Goal: Information Seeking & Learning: Find specific fact

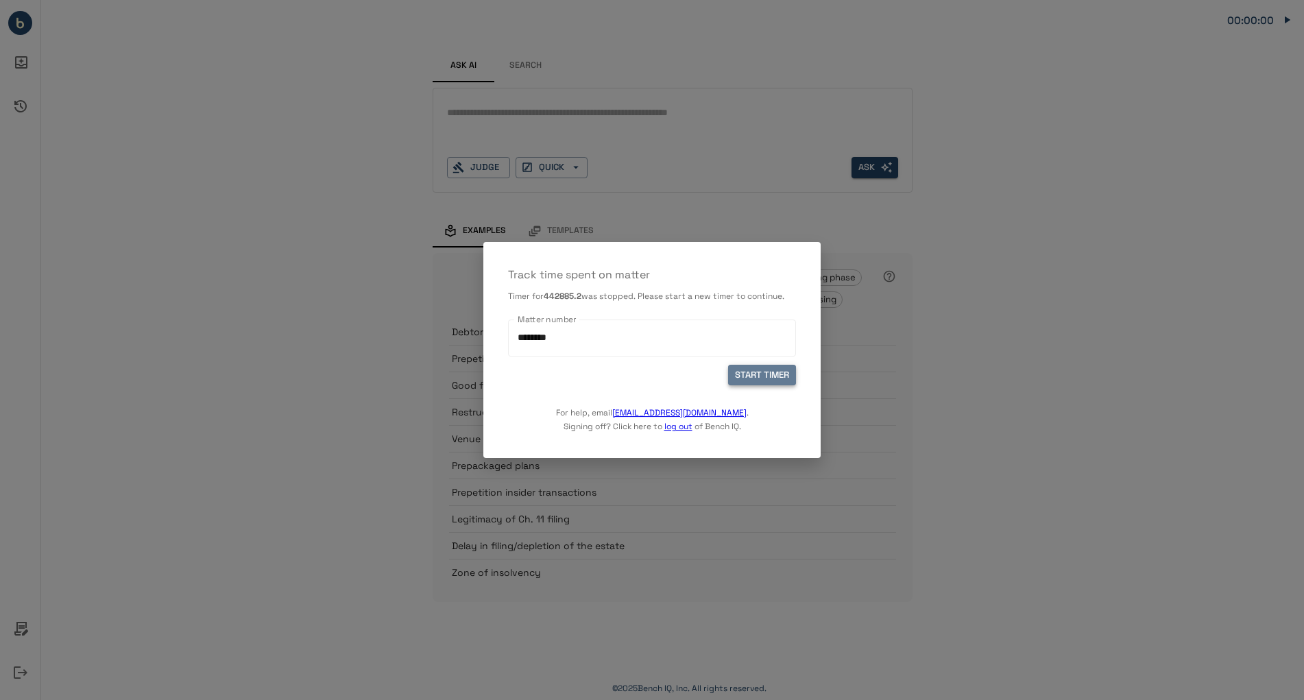
click at [748, 381] on button "START TIMER" at bounding box center [762, 375] width 68 height 21
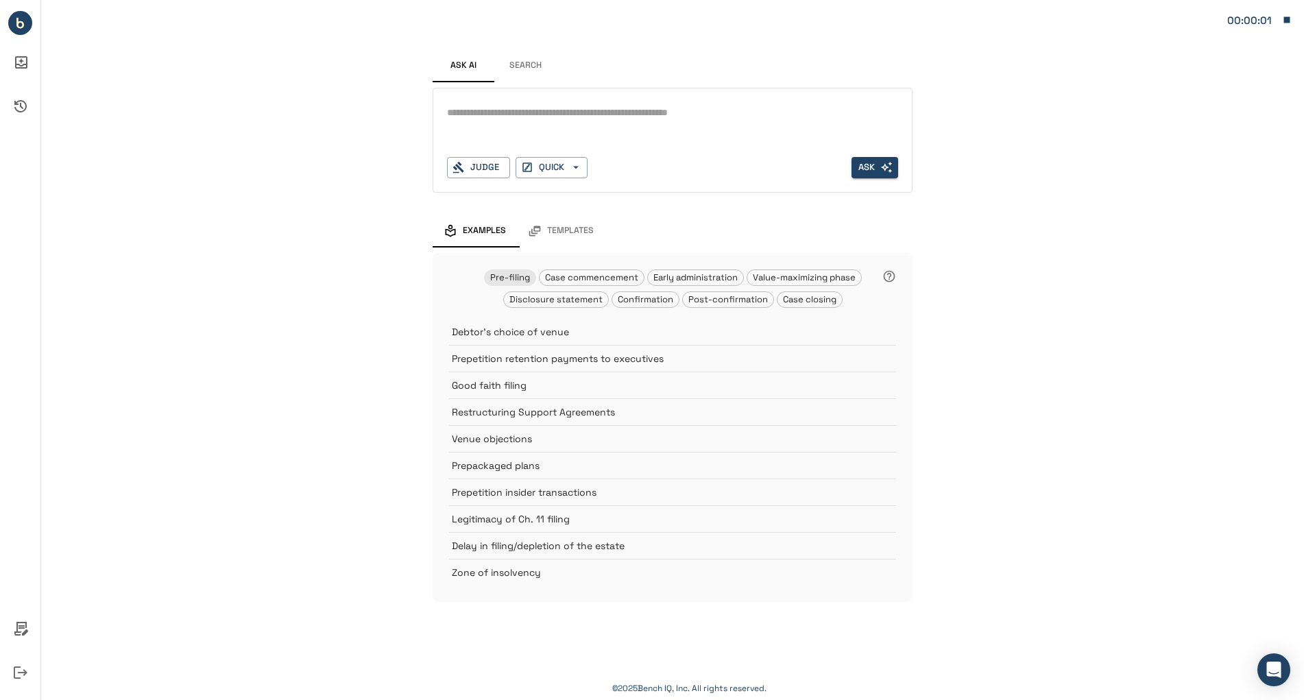
click at [600, 110] on textarea at bounding box center [672, 113] width 451 height 16
click at [624, 297] on span "Confirmation" at bounding box center [645, 299] width 66 height 12
click at [578, 114] on textarea "****" at bounding box center [672, 113] width 451 height 16
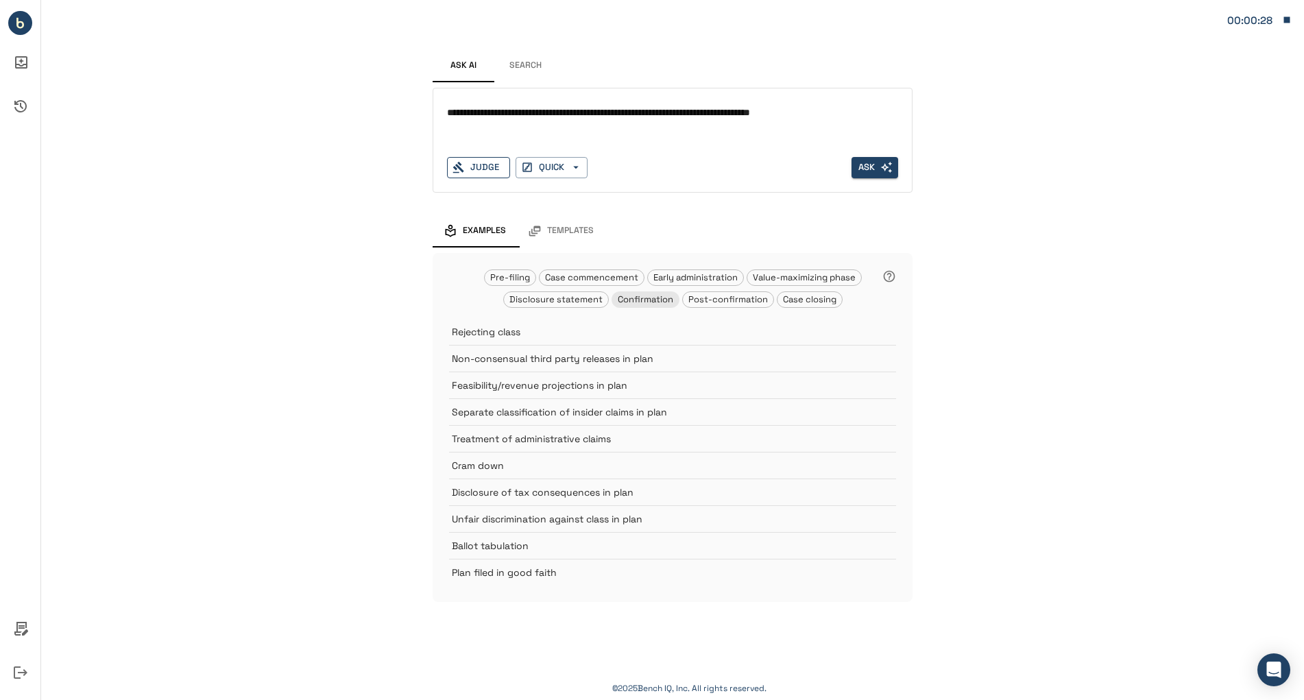
type textarea "**********"
click at [474, 171] on div "Judge" at bounding box center [478, 167] width 63 height 21
click at [488, 170] on div "Judge" at bounding box center [478, 167] width 63 height 21
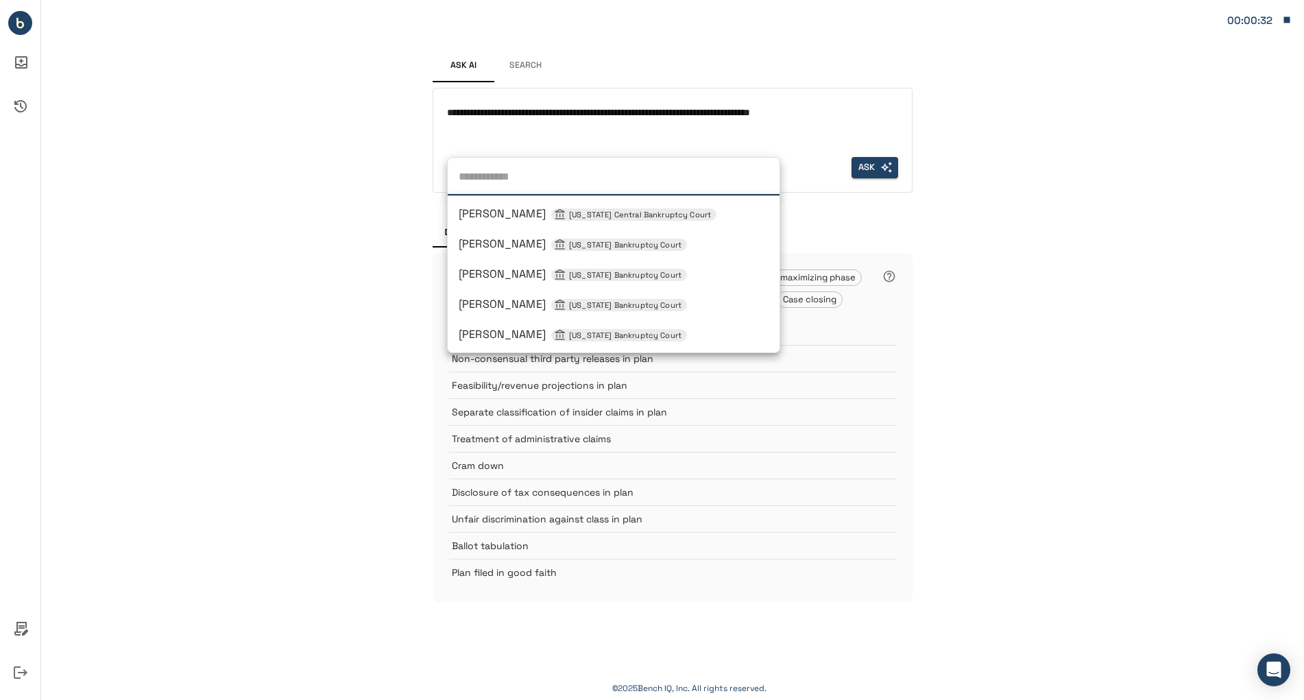
type input "*"
type input "**********"
type input "**"
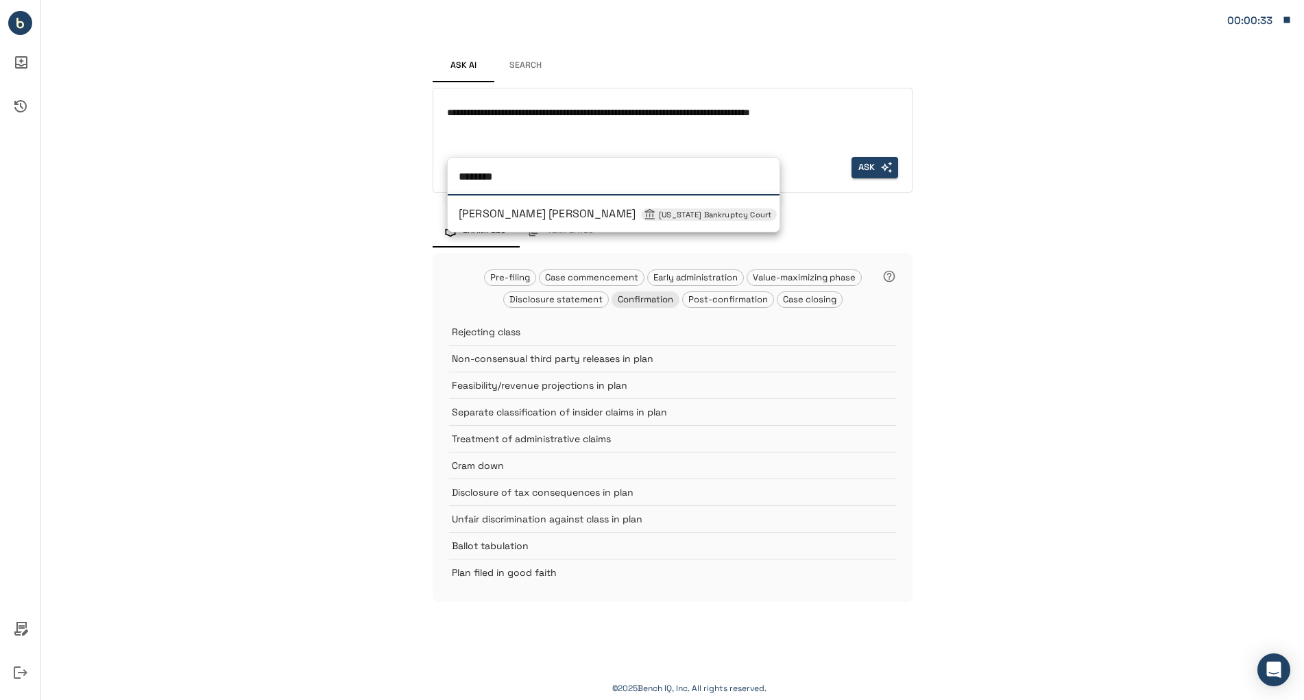
type input "*********"
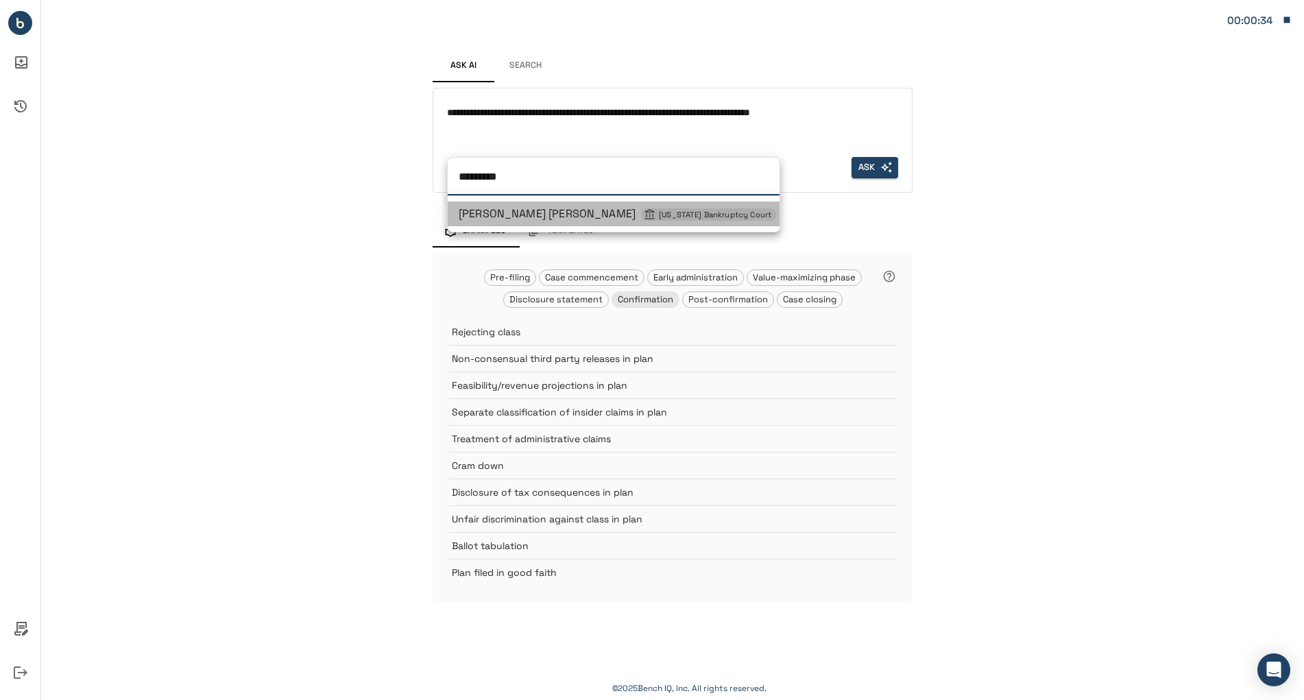
click at [517, 212] on span "[PERSON_NAME] [PERSON_NAME] [US_STATE] Bankruptcy Court" at bounding box center [618, 213] width 318 height 14
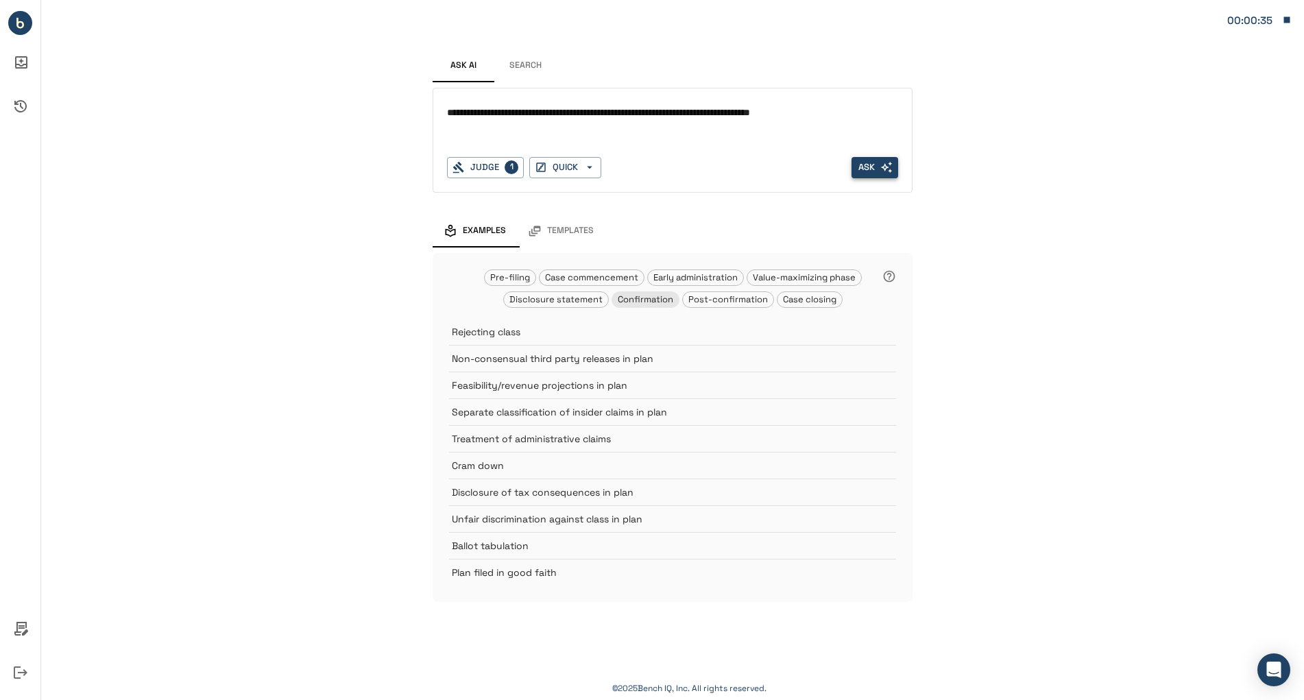
click at [869, 169] on button "Ask" at bounding box center [874, 167] width 47 height 21
click at [23, 73] on icon "Ask AI Inbox" at bounding box center [20, 62] width 33 height 33
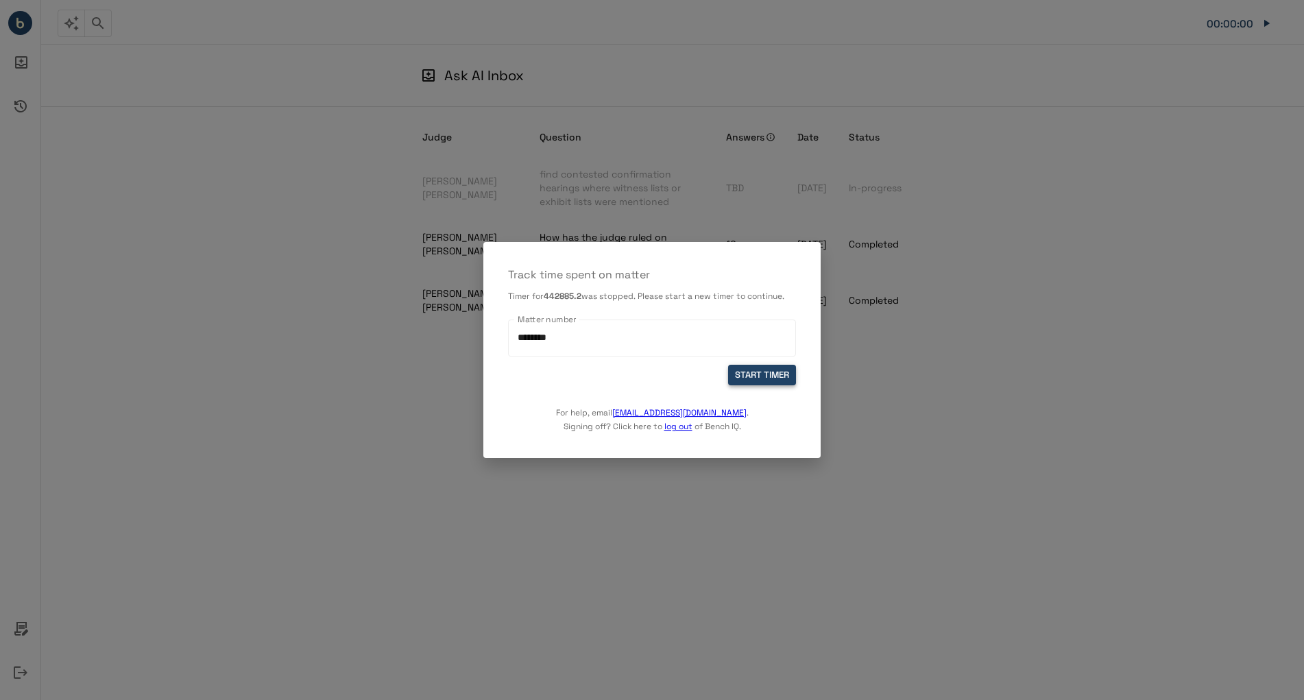
click at [756, 381] on button "START TIMER" at bounding box center [762, 375] width 68 height 21
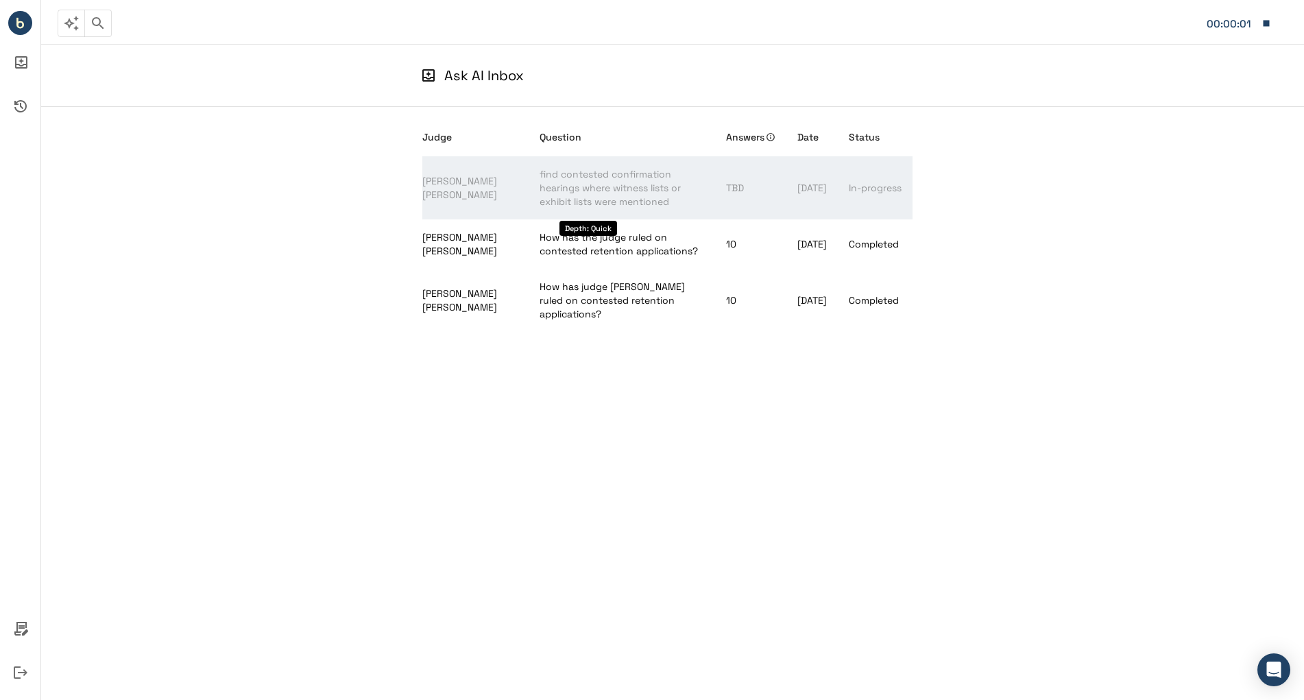
click at [558, 191] on span "find contested confirmation hearings where witness lists or exhibit lists were …" at bounding box center [609, 188] width 141 height 40
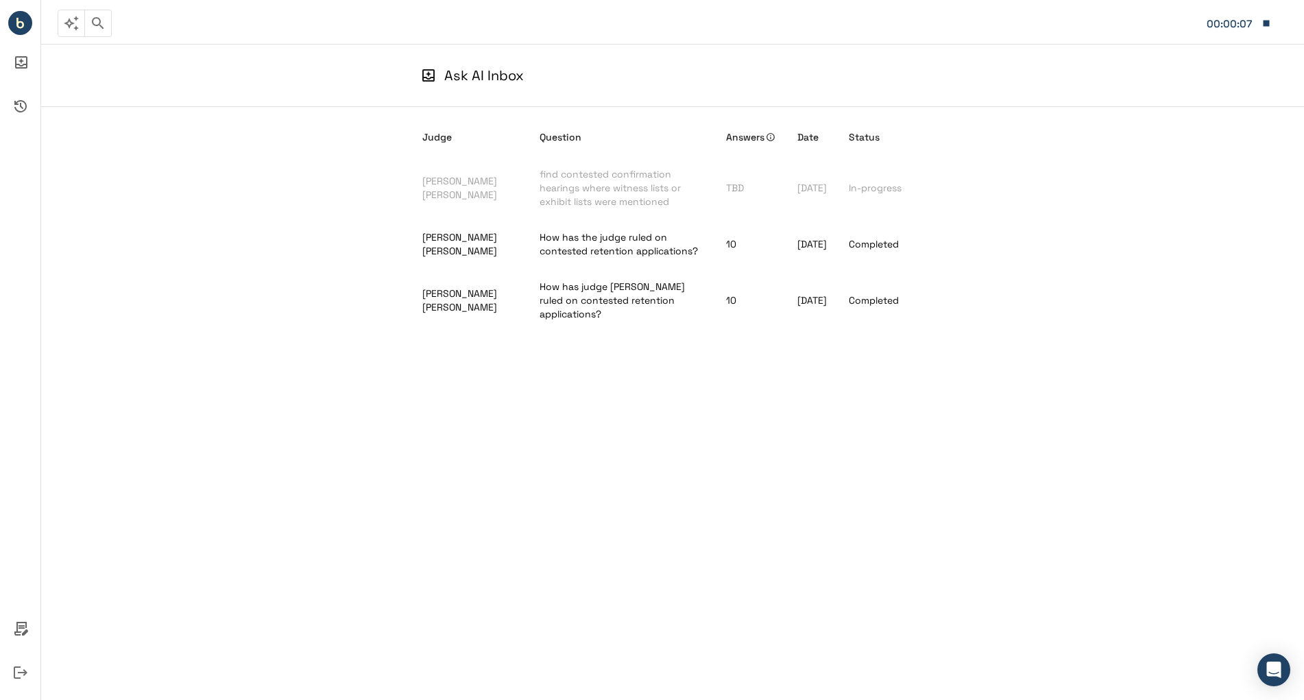
click at [1267, 23] on icon "button" at bounding box center [1266, 23] width 6 height 6
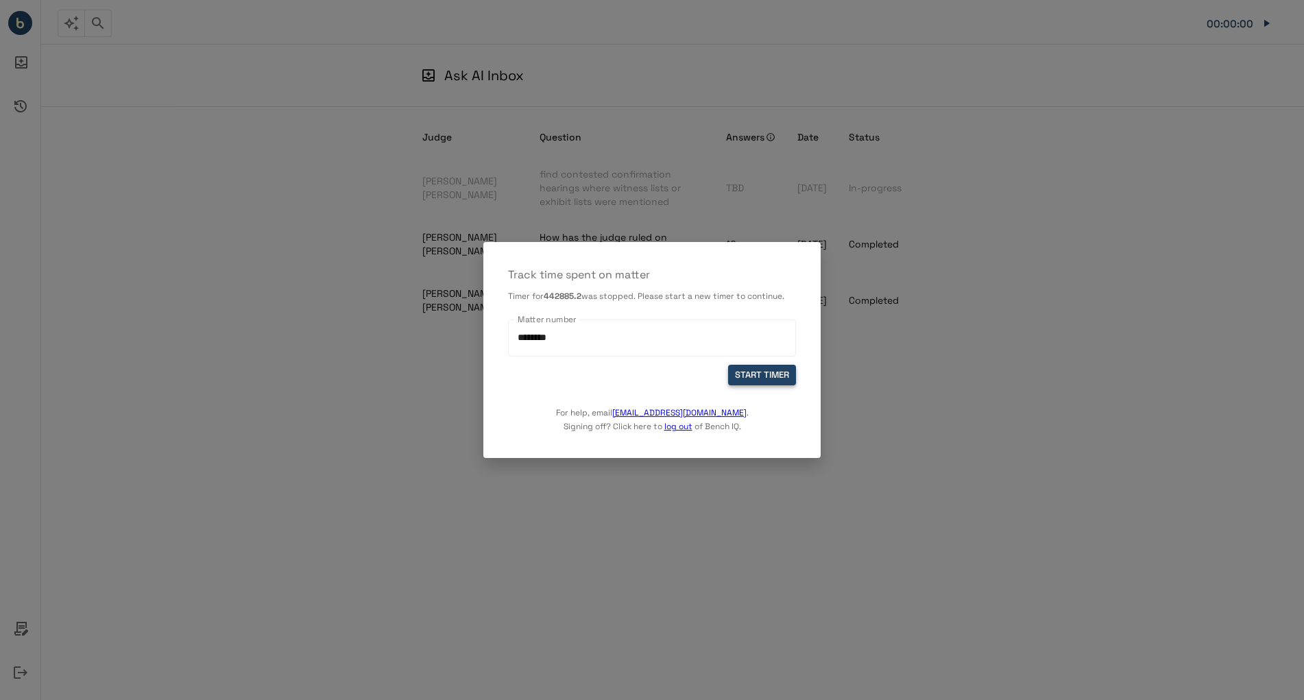
click at [751, 378] on button "START TIMER" at bounding box center [762, 375] width 68 height 21
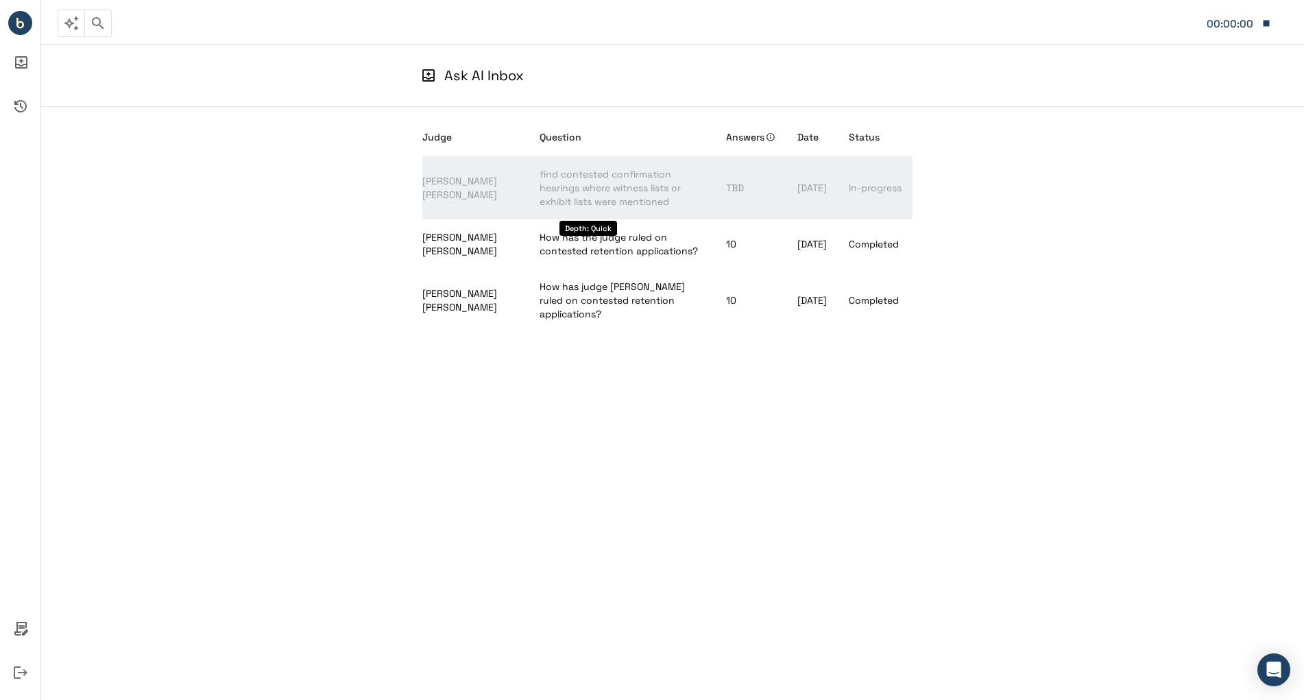
click at [539, 184] on span "find contested confirmation hearings where witness lists or exhibit lists were …" at bounding box center [609, 188] width 141 height 40
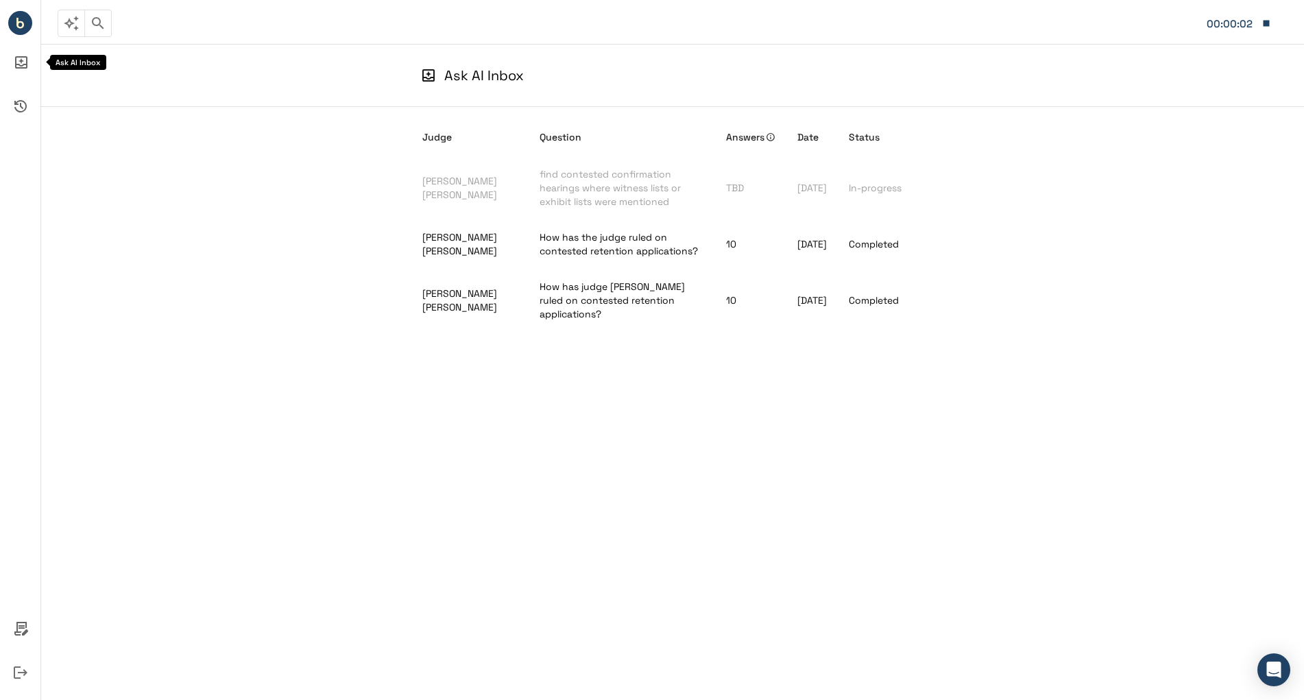
click at [14, 64] on icon "Ask AI Inbox" at bounding box center [20, 62] width 33 height 33
click at [17, 15] on circle "Bench IQ" at bounding box center [20, 23] width 24 height 24
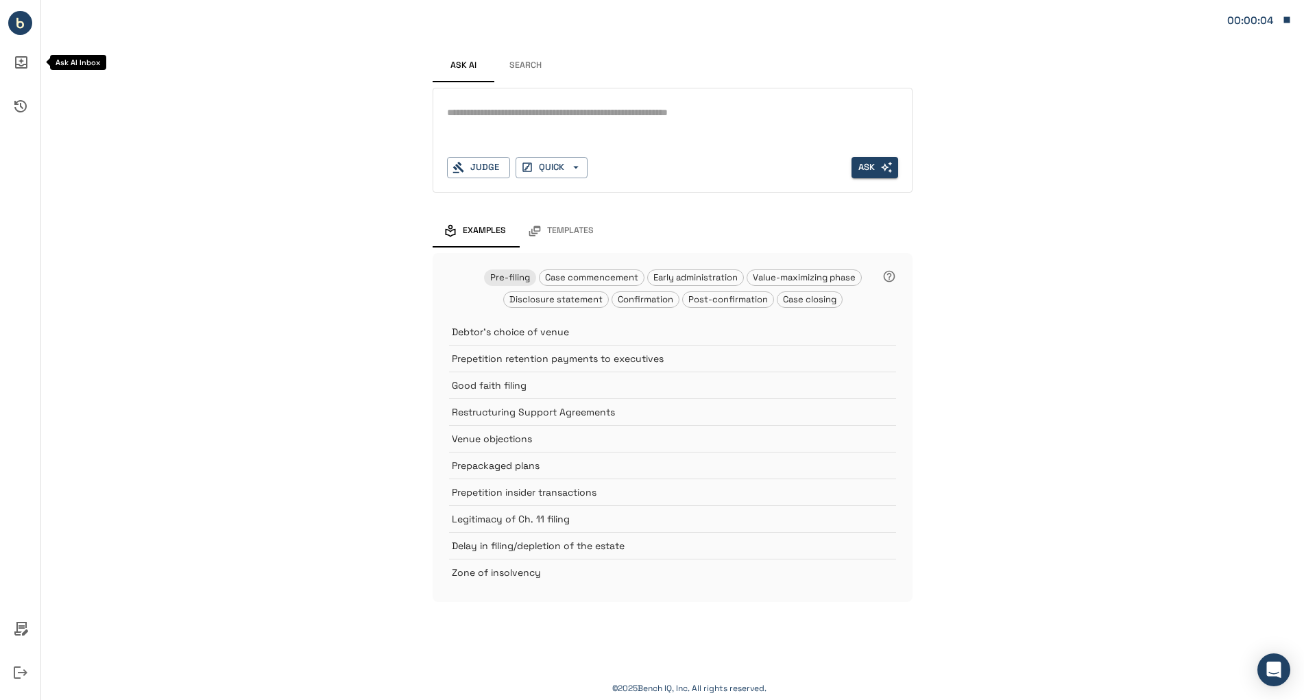
click at [23, 62] on icon "Ask AI Inbox" at bounding box center [20, 62] width 33 height 33
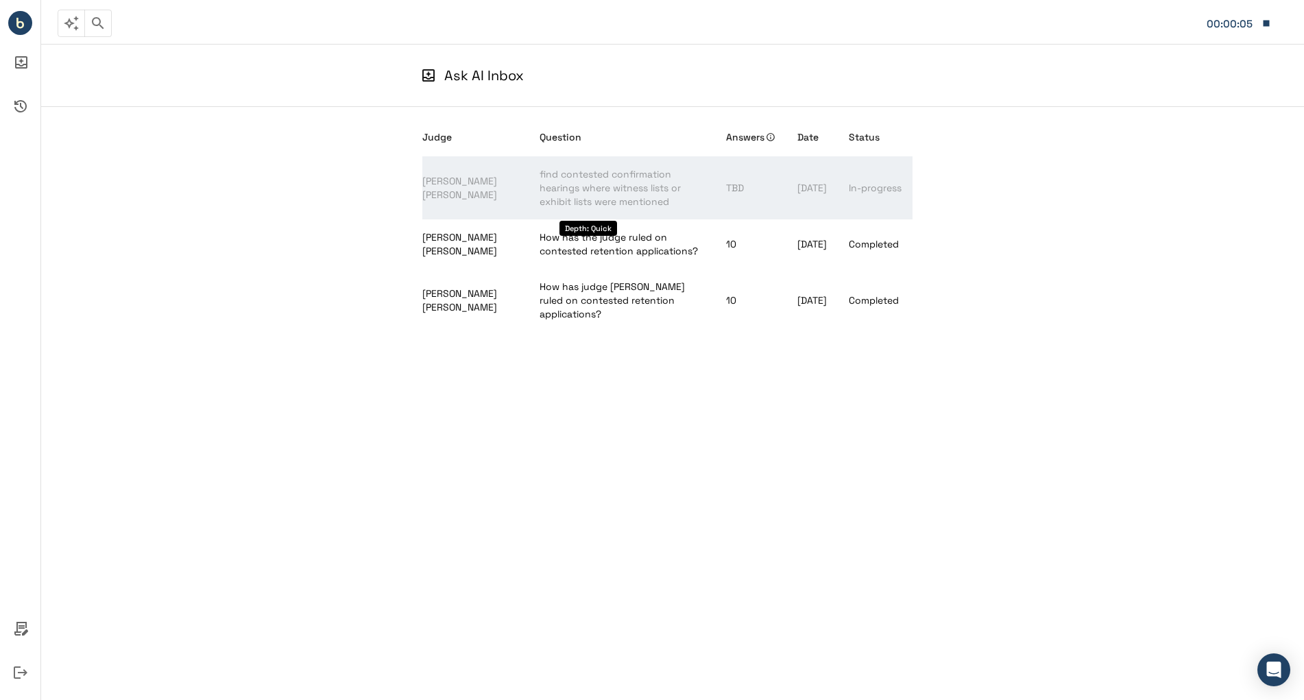
click at [568, 181] on span "find contested confirmation hearings where witness lists or exhibit lists were …" at bounding box center [609, 188] width 141 height 40
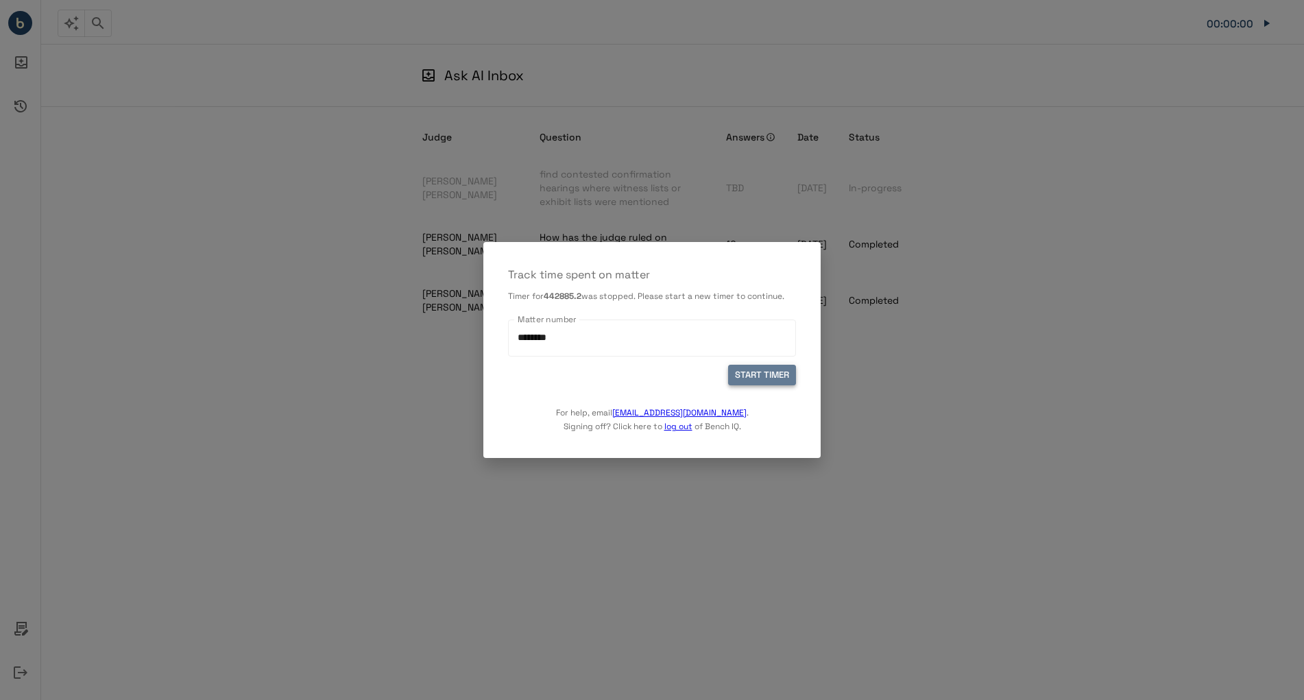
click at [755, 386] on button "START TIMER" at bounding box center [762, 375] width 68 height 21
click at [741, 376] on button "START TIMER" at bounding box center [762, 375] width 68 height 21
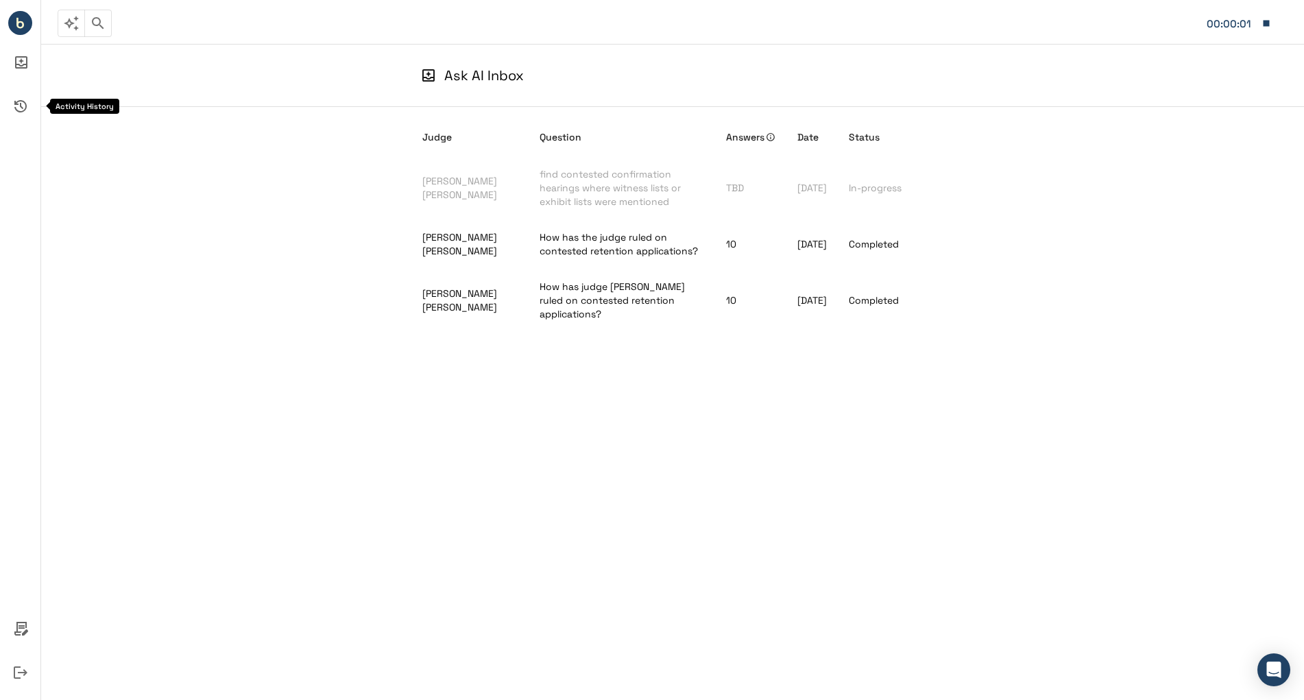
click at [19, 106] on icon "Activity History" at bounding box center [20, 106] width 33 height 33
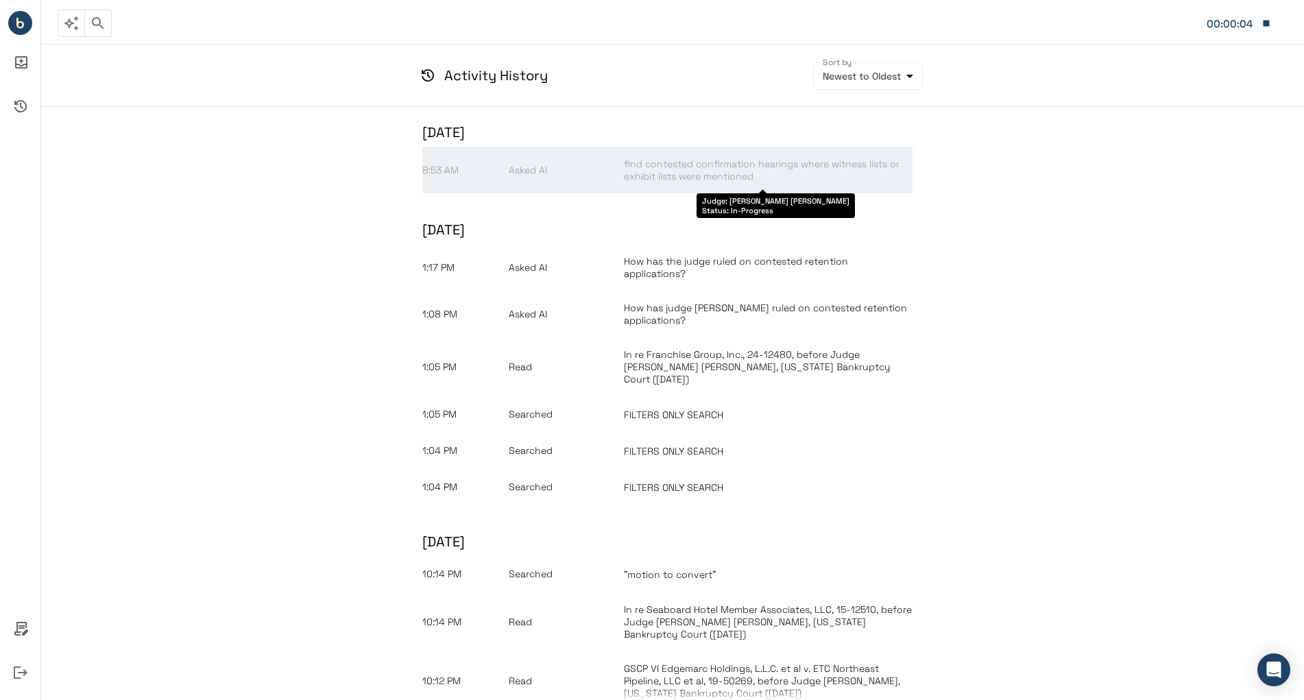
click at [650, 174] on span "find contested confirmation hearings where witness lists or exhibit lists were …" at bounding box center [762, 170] width 276 height 25
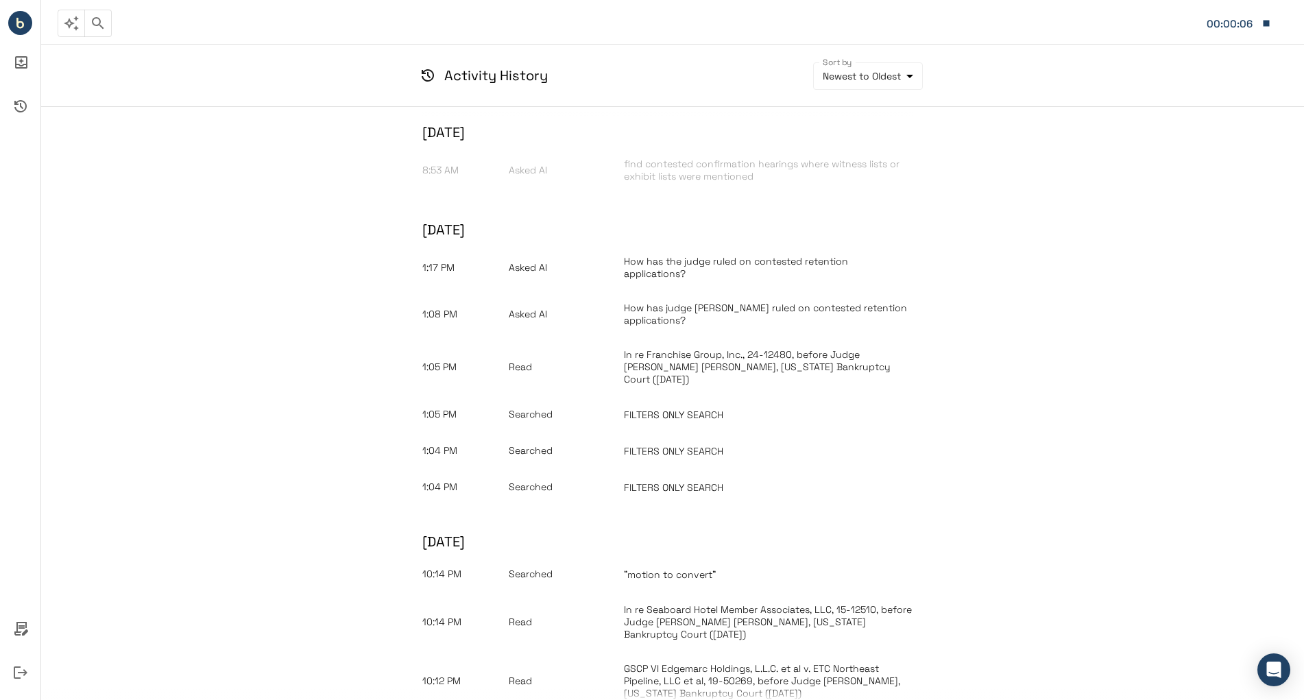
click at [1265, 27] on icon "button" at bounding box center [1266, 23] width 12 height 12
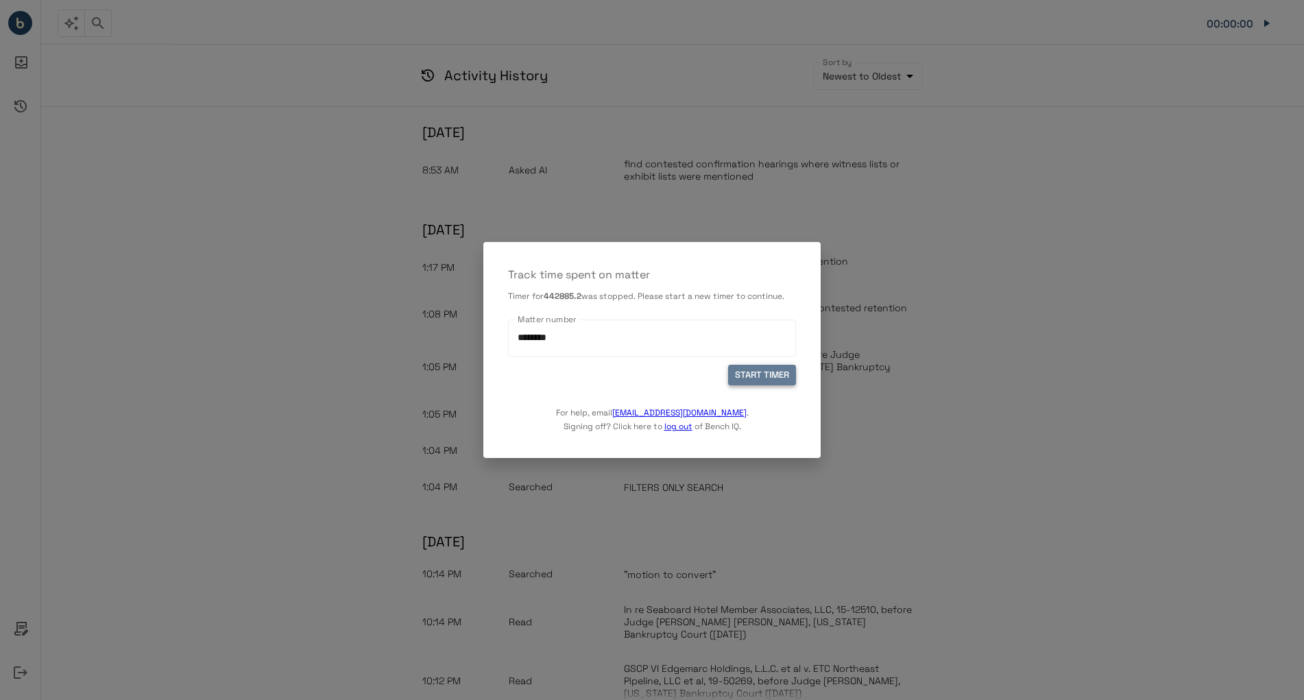
click at [753, 380] on button "START TIMER" at bounding box center [762, 375] width 68 height 21
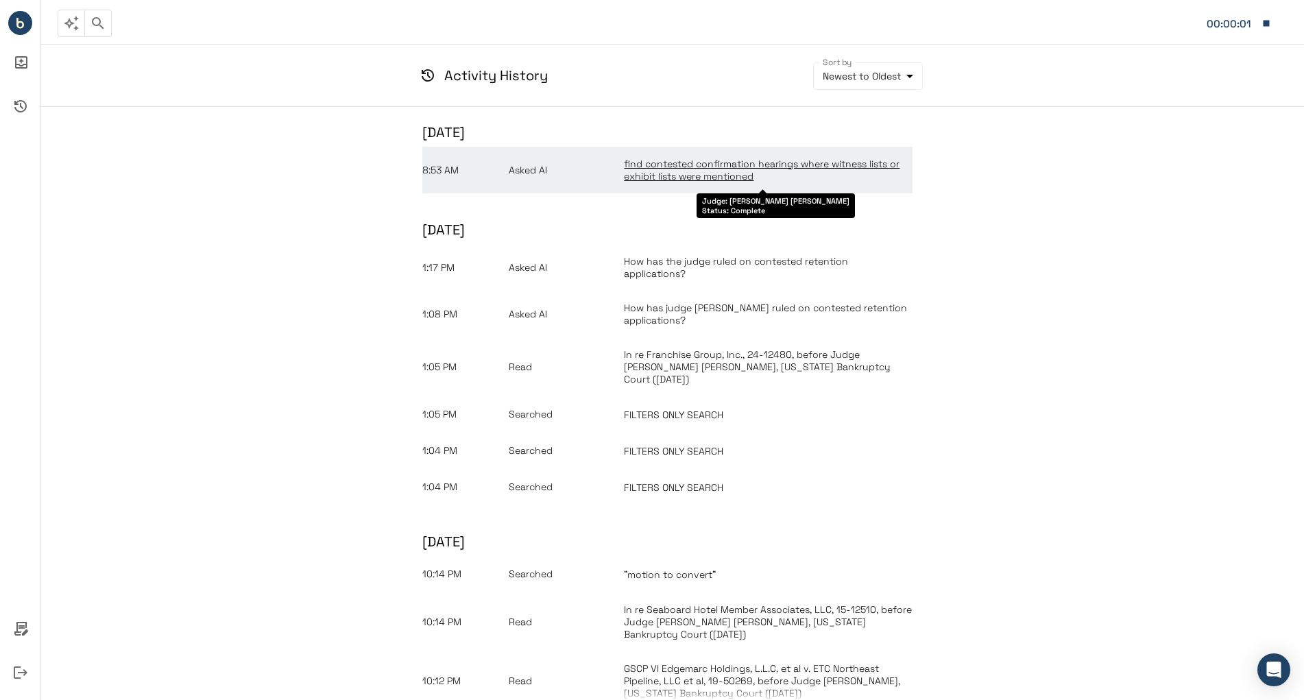
click at [716, 173] on span "find contested confirmation hearings where witness lists or exhibit lists were …" at bounding box center [762, 170] width 276 height 25
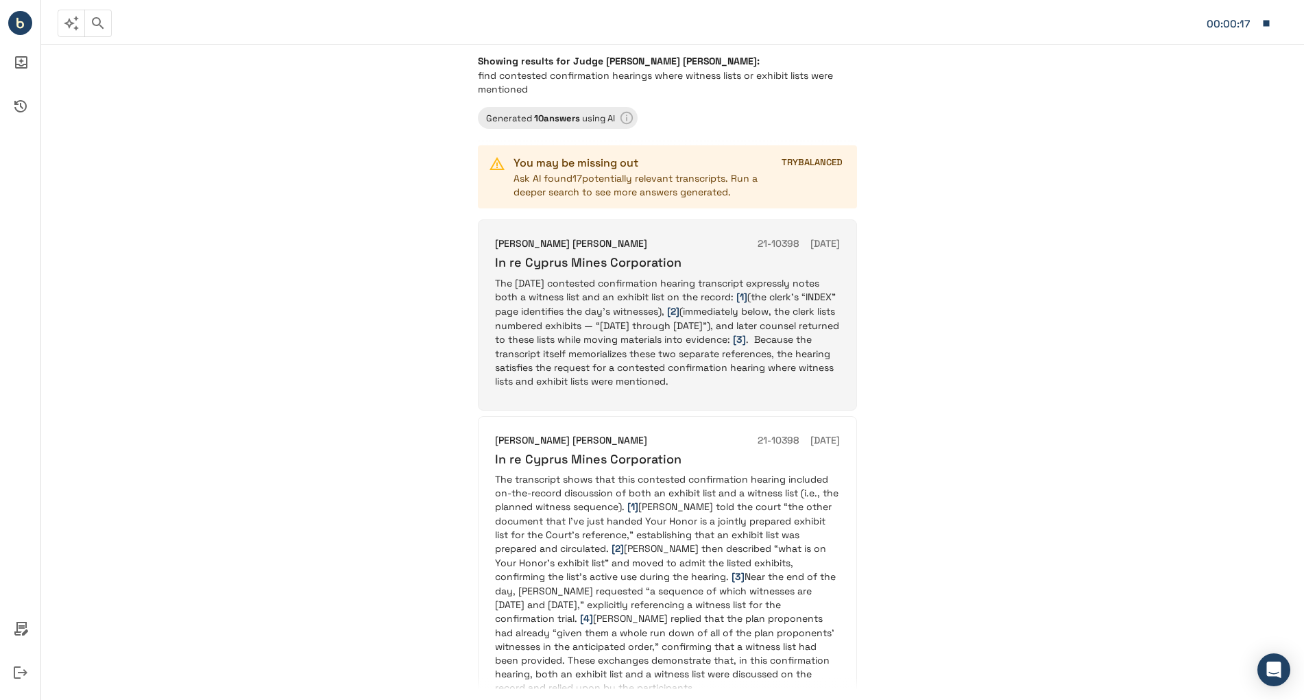
click at [740, 388] on p "The April 23 2025 contested confirmation hearing transcript expressly notes bot…" at bounding box center [667, 332] width 345 height 112
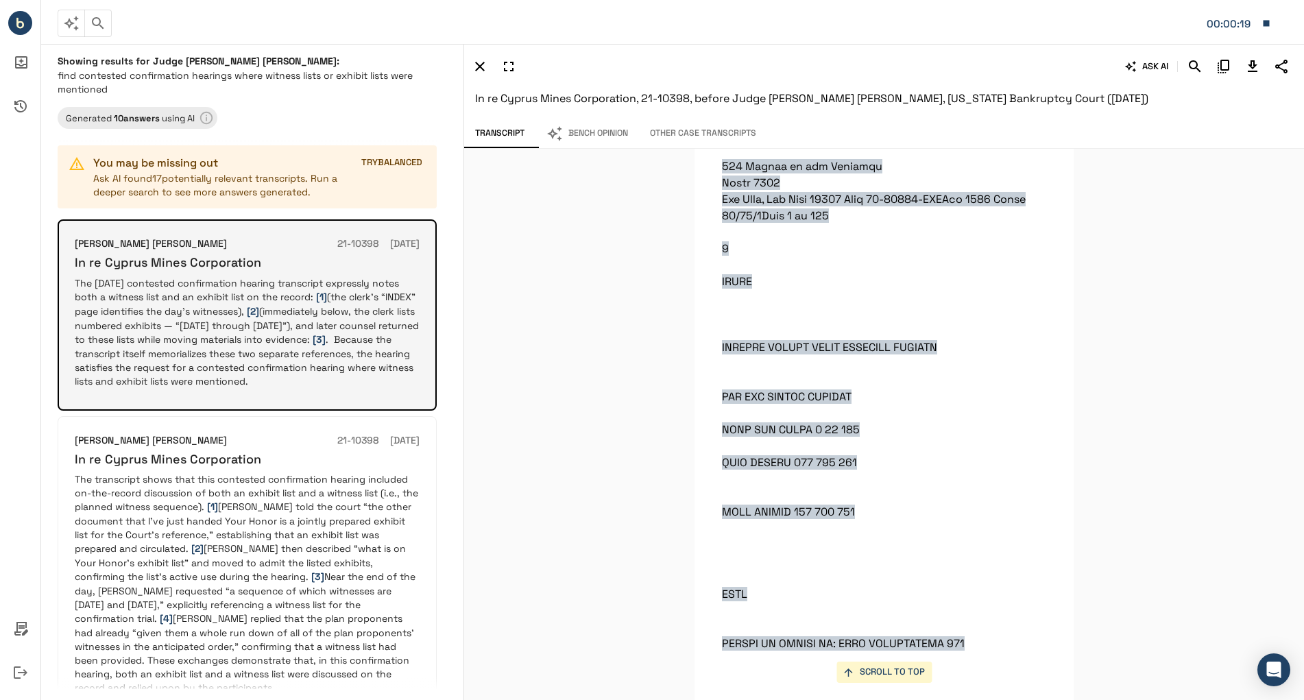
scroll to position [2049, 0]
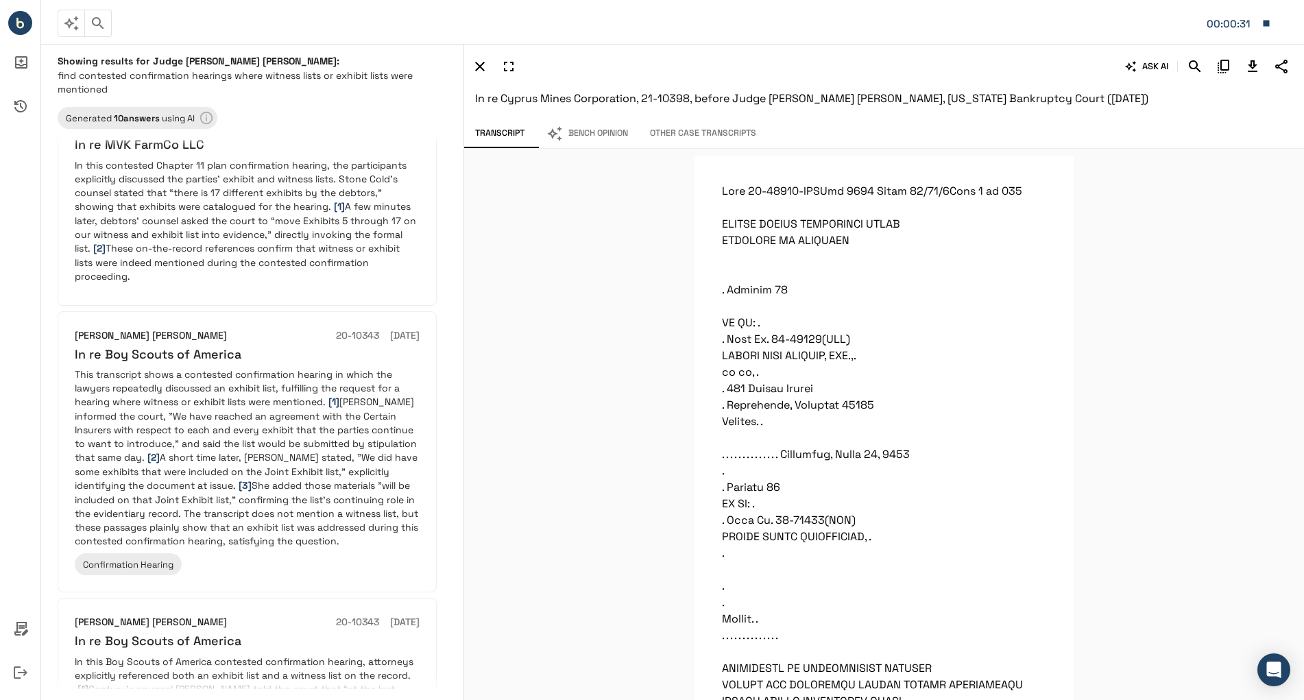
scroll to position [1054, 0]
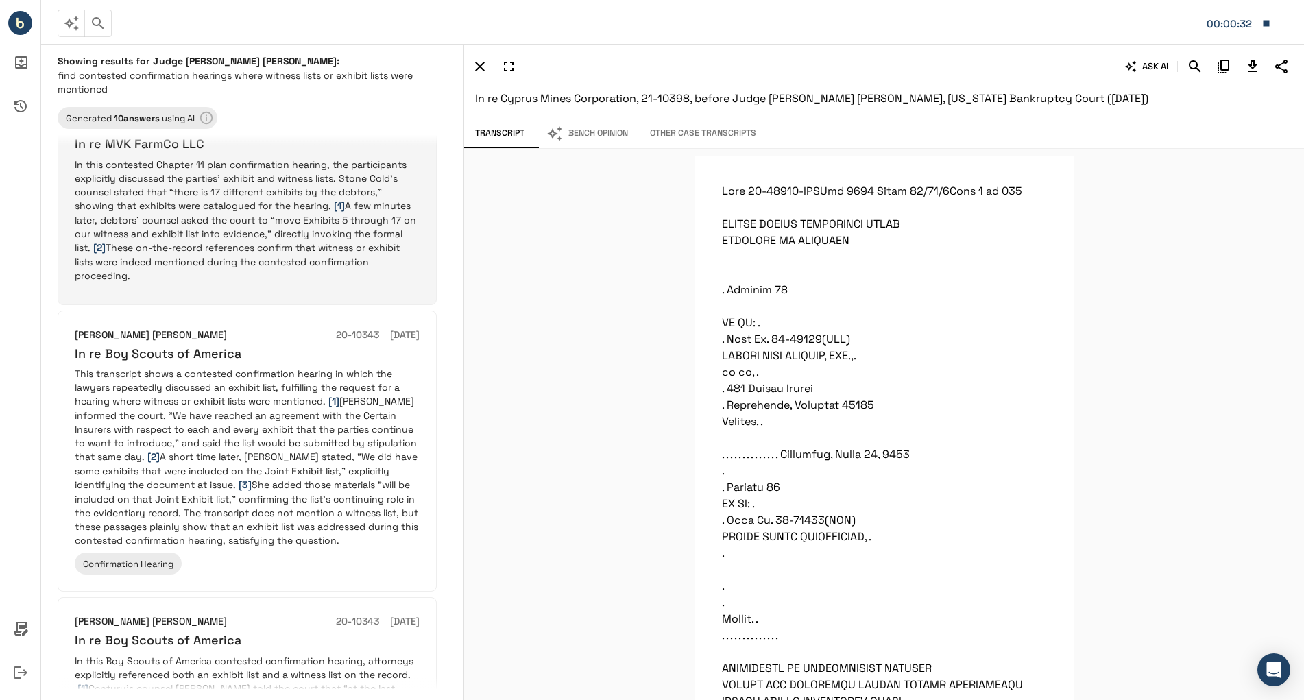
click at [297, 282] on p "In this contested Chapter 11 plan confirmation hearing, the participants explic…" at bounding box center [247, 220] width 345 height 125
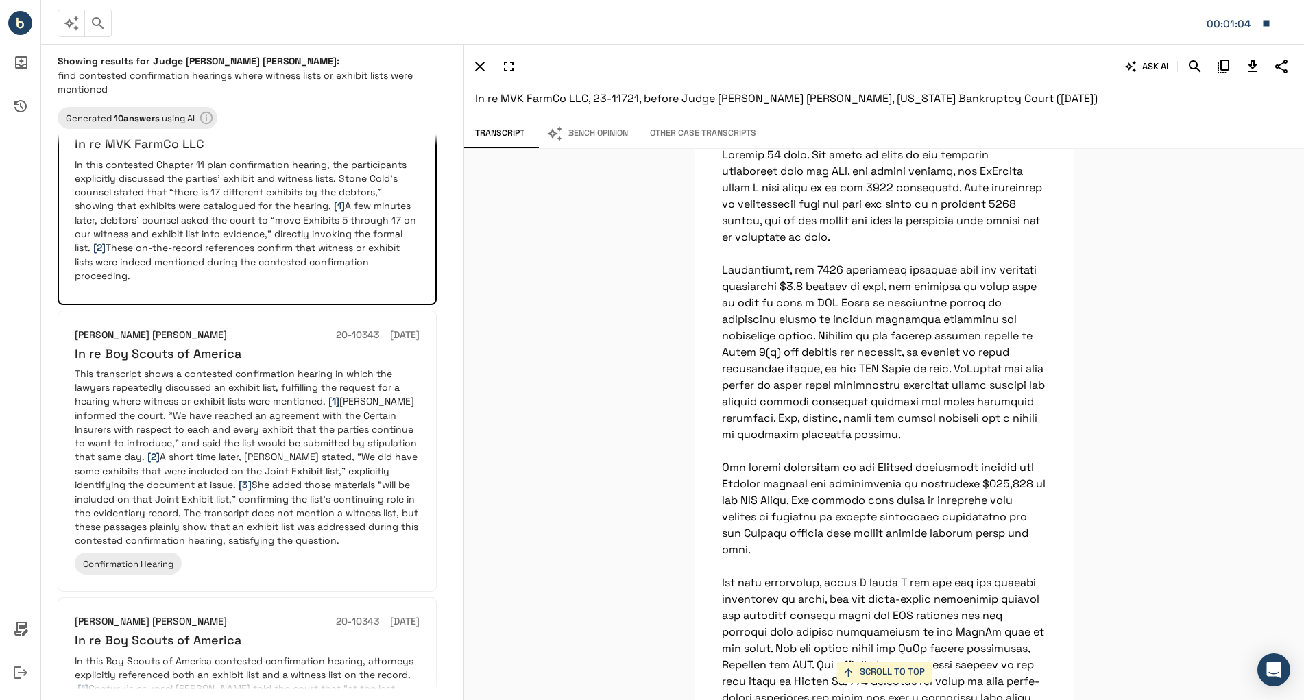
scroll to position [1040, 0]
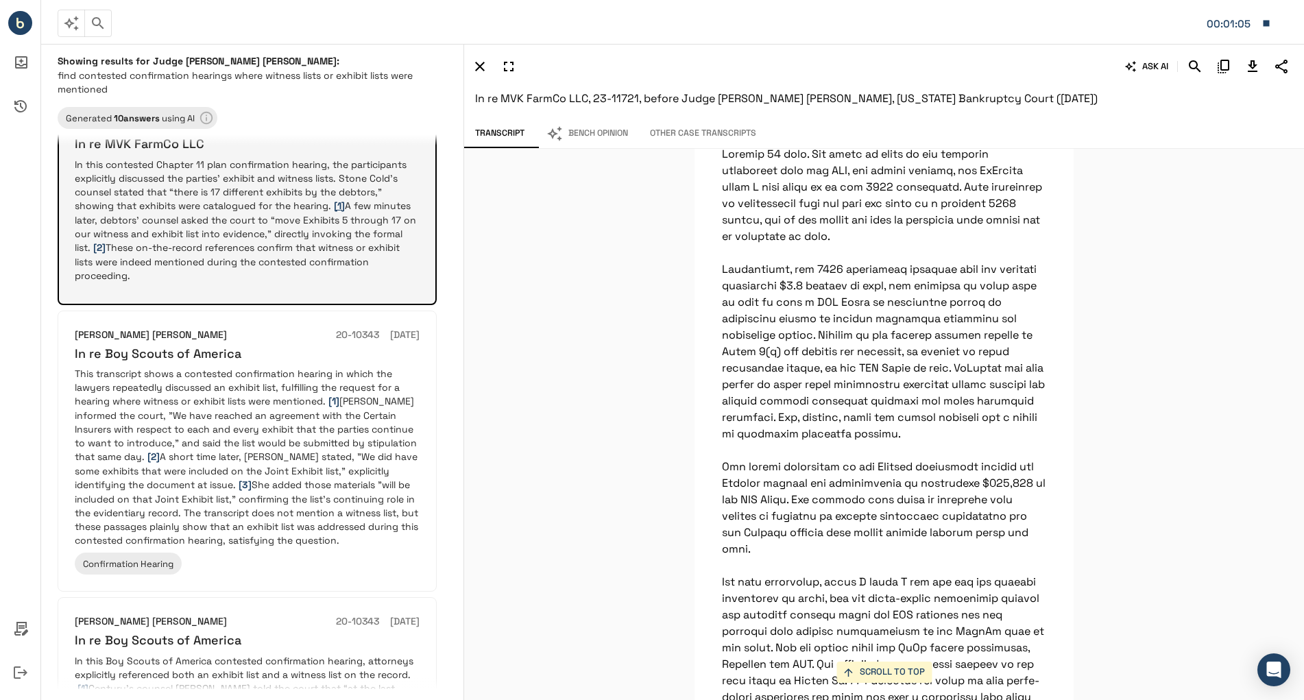
click at [334, 212] on span "[1]" at bounding box center [339, 205] width 11 height 12
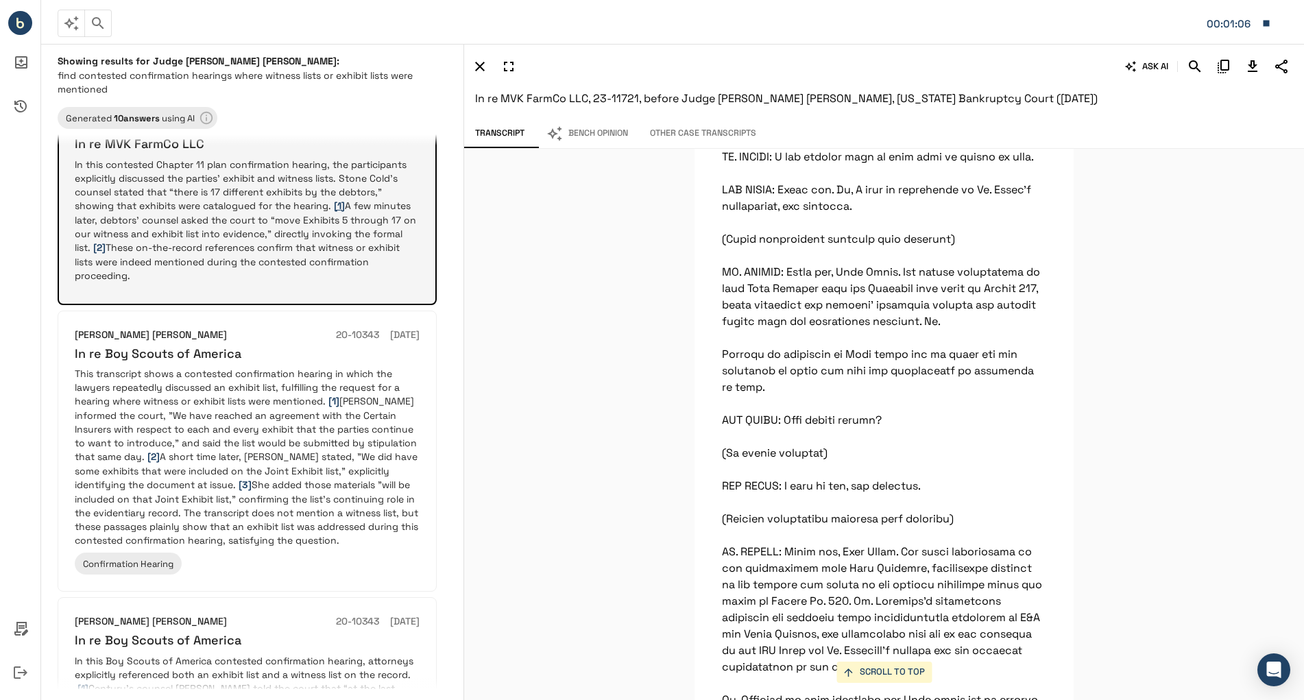
scroll to position [3063, 0]
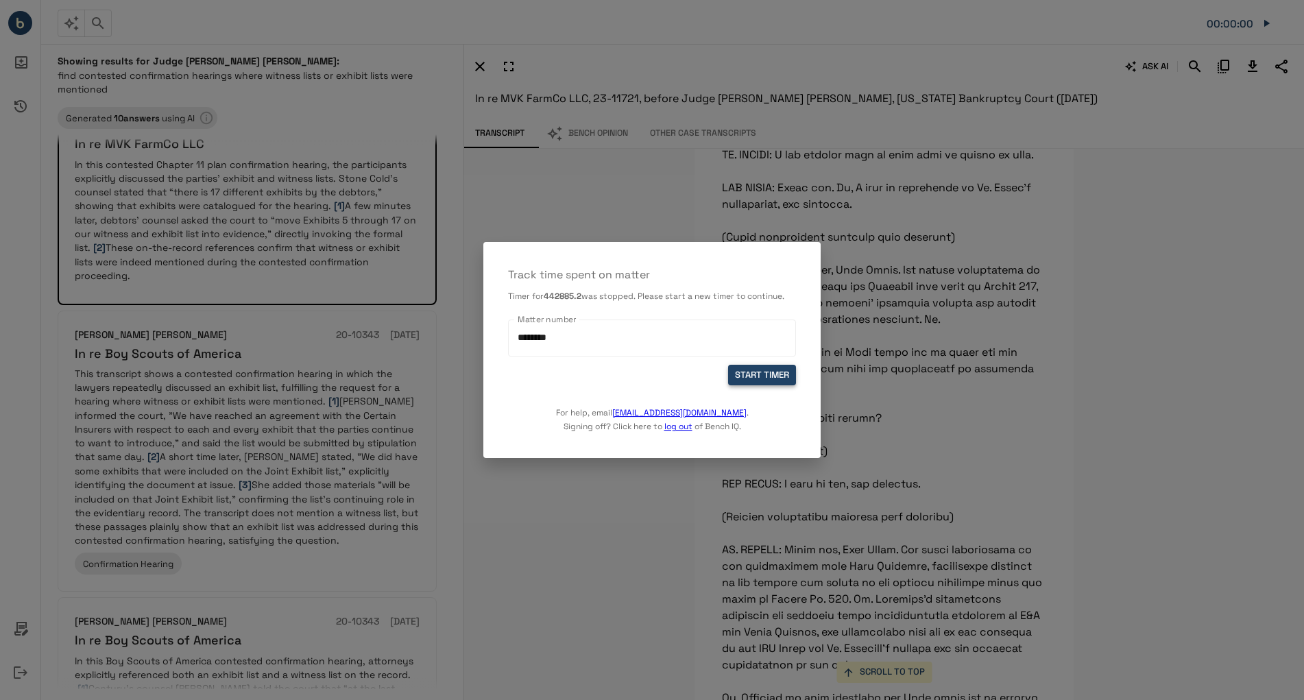
click at [748, 386] on button "START TIMER" at bounding box center [762, 375] width 68 height 21
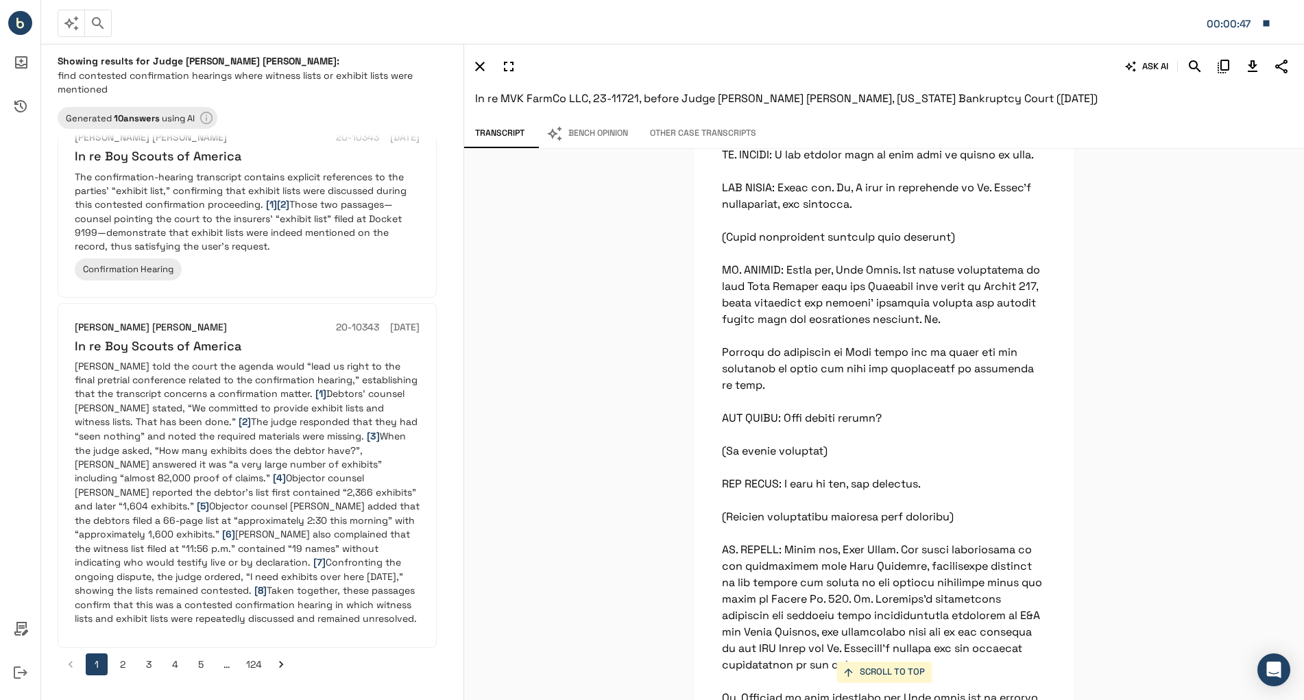
scroll to position [2367, 0]
click at [125, 663] on button "2" at bounding box center [123, 664] width 22 height 22
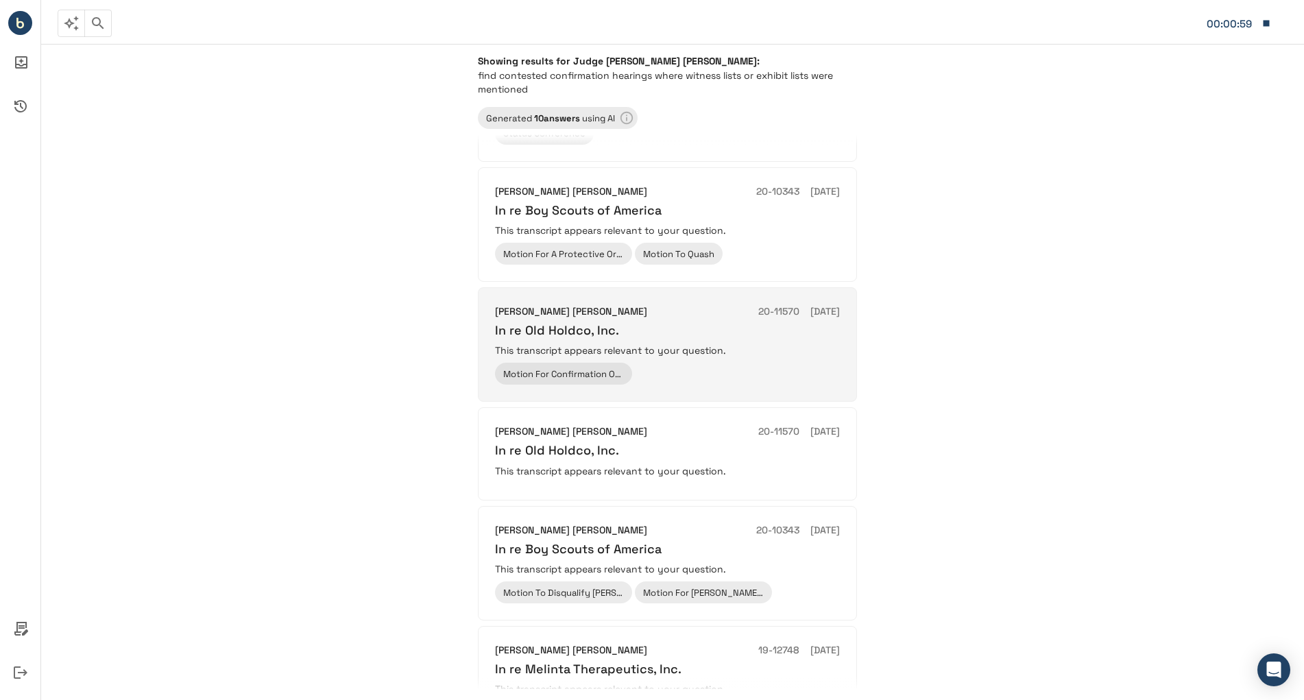
scroll to position [173, 0]
click at [743, 384] on div "Motion For Confirmation Of The Plan Of Reorganization" at bounding box center [667, 373] width 345 height 22
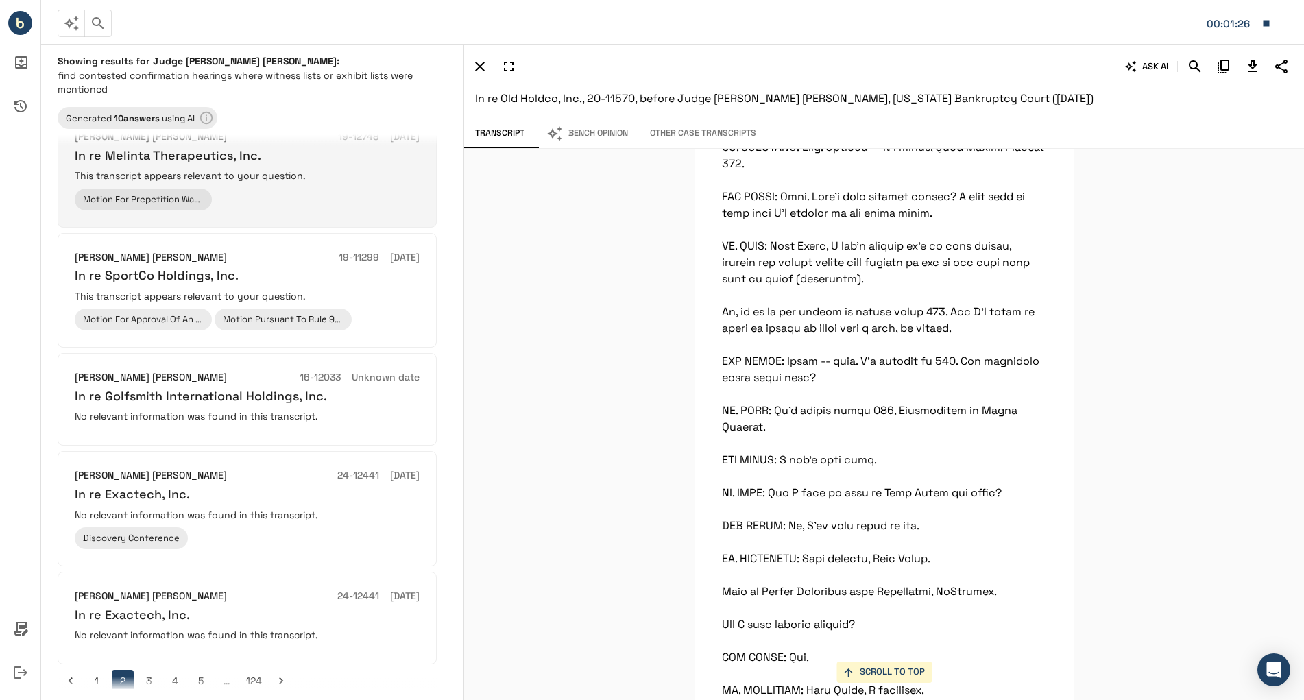
scroll to position [740, 0]
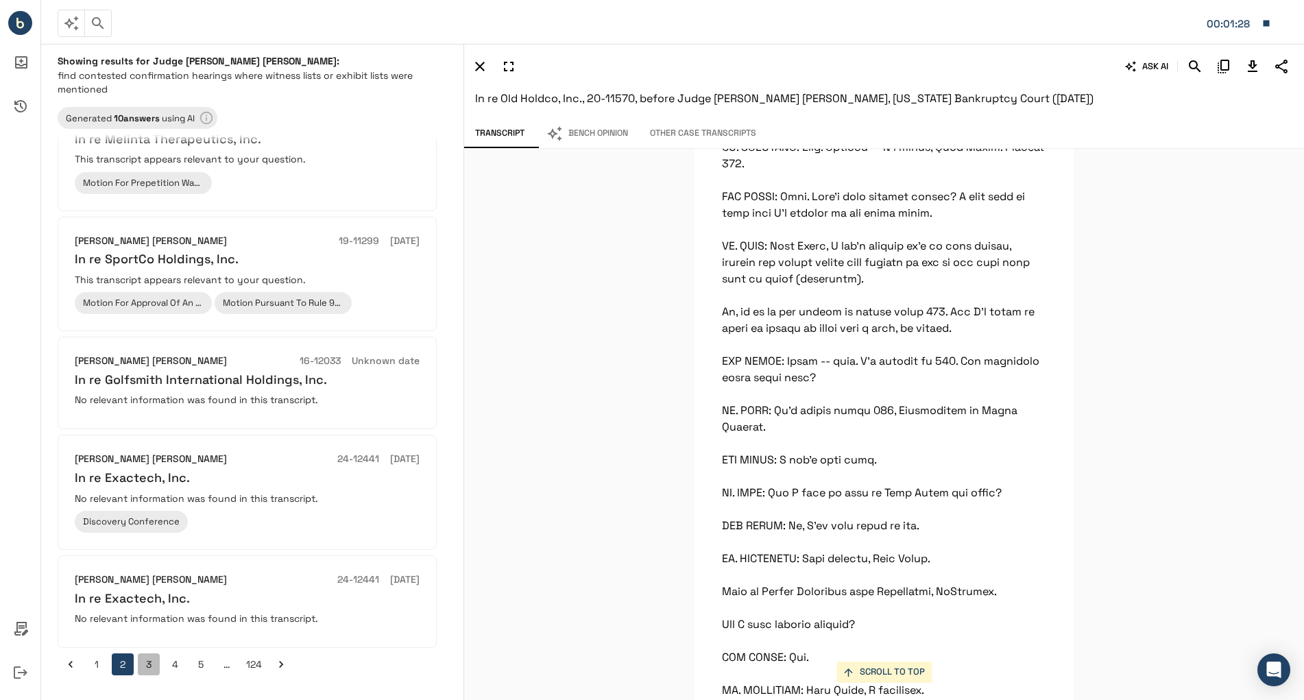
click at [154, 665] on button "3" at bounding box center [149, 664] width 22 height 22
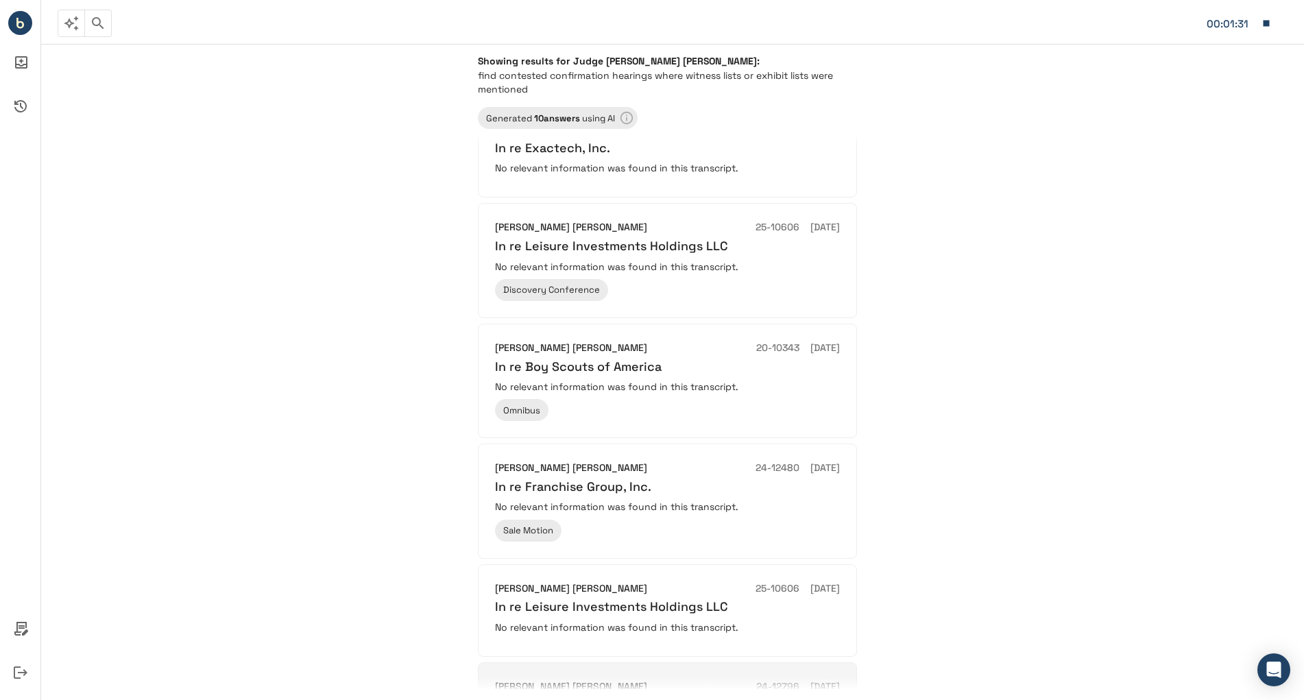
scroll to position [735, 0]
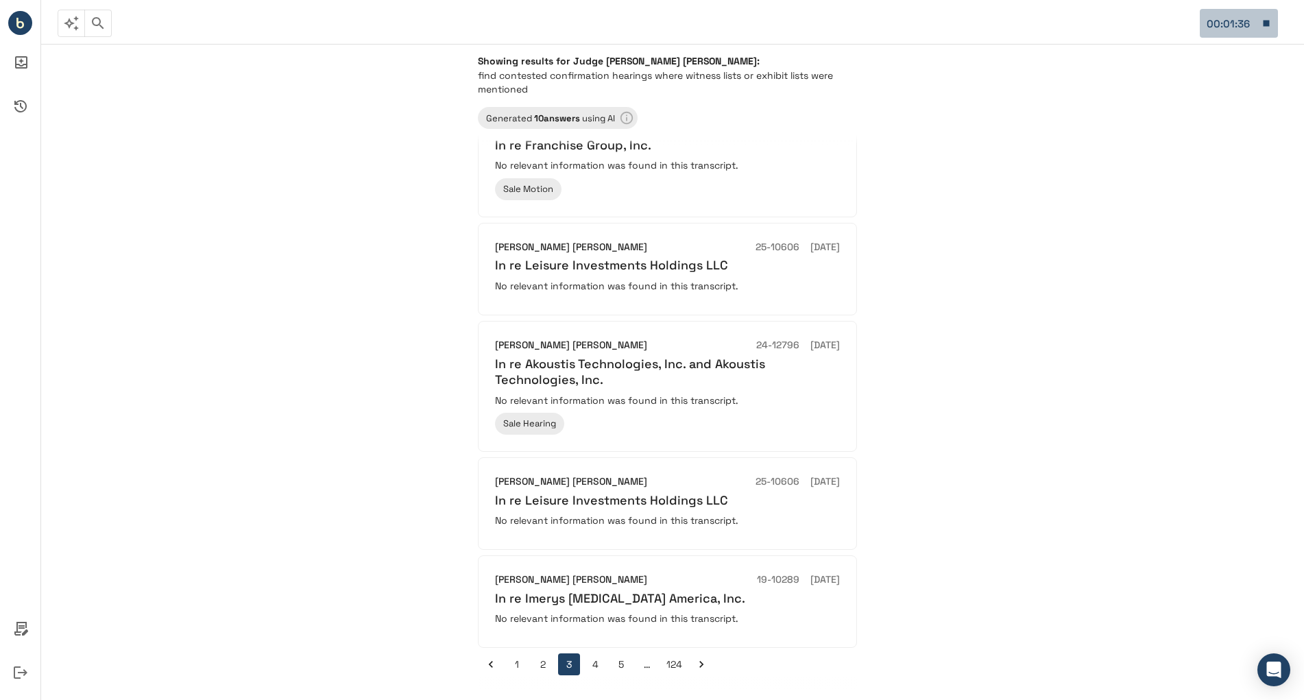
click at [1265, 19] on icon "button" at bounding box center [1266, 23] width 12 height 12
